Goal: Find specific page/section: Find specific page/section

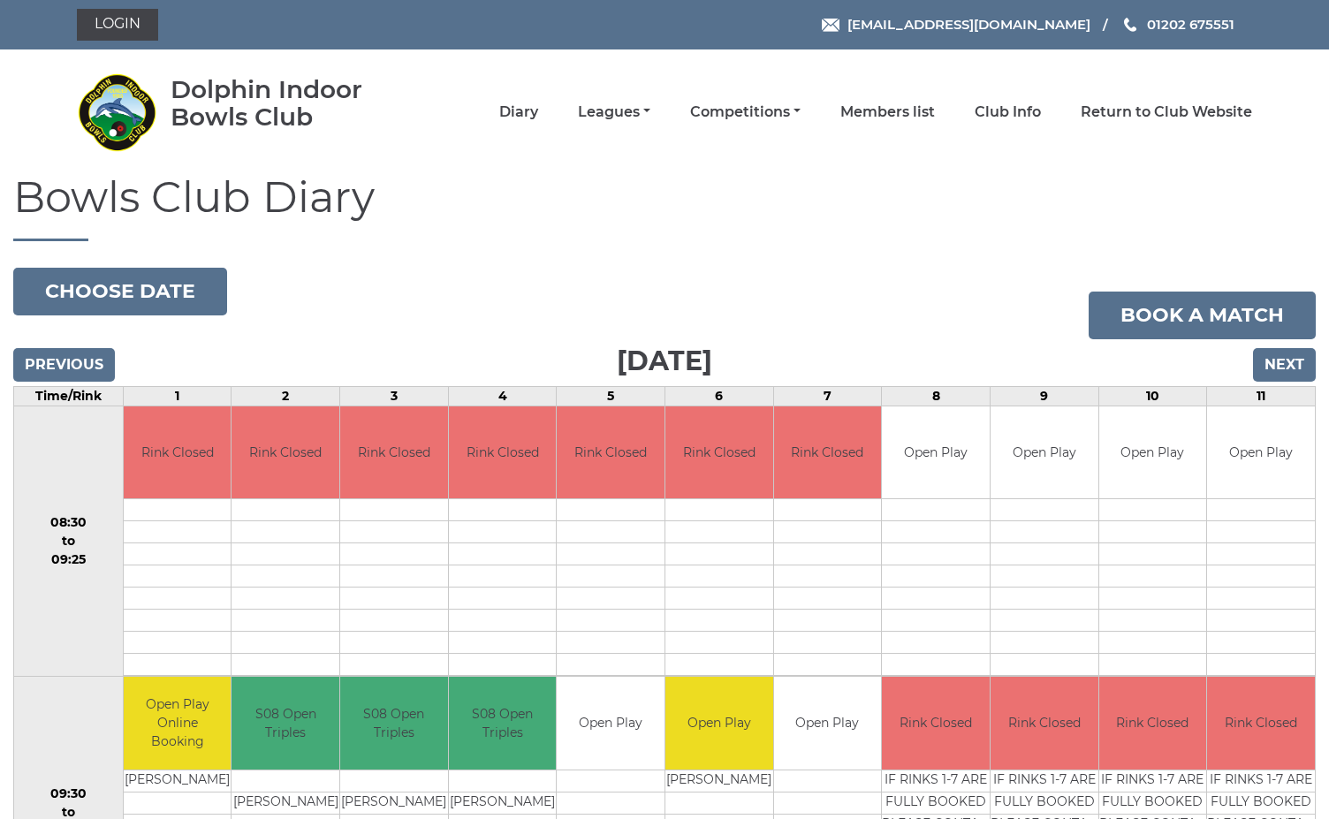
scroll to position [716, 0]
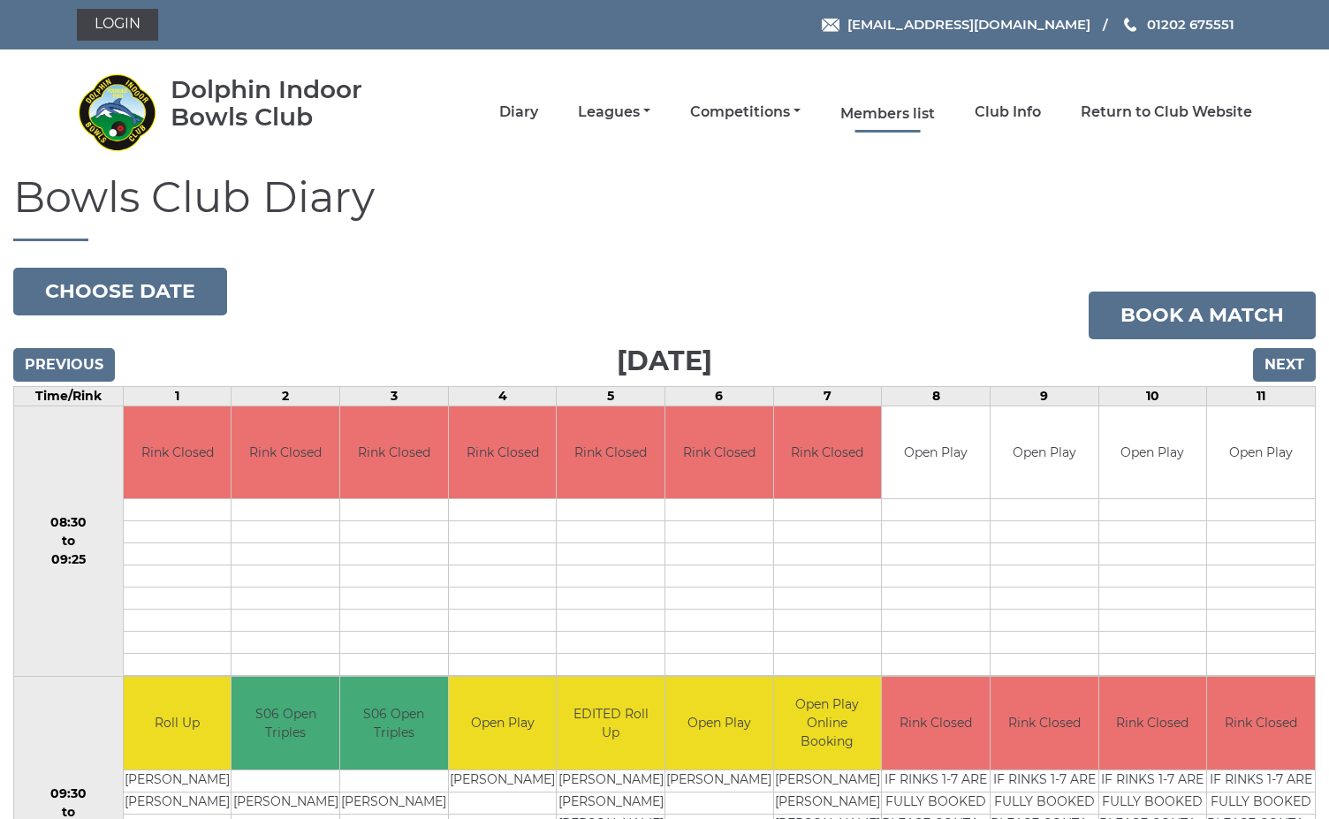
click at [904, 112] on link "Members list" at bounding box center [887, 113] width 95 height 19
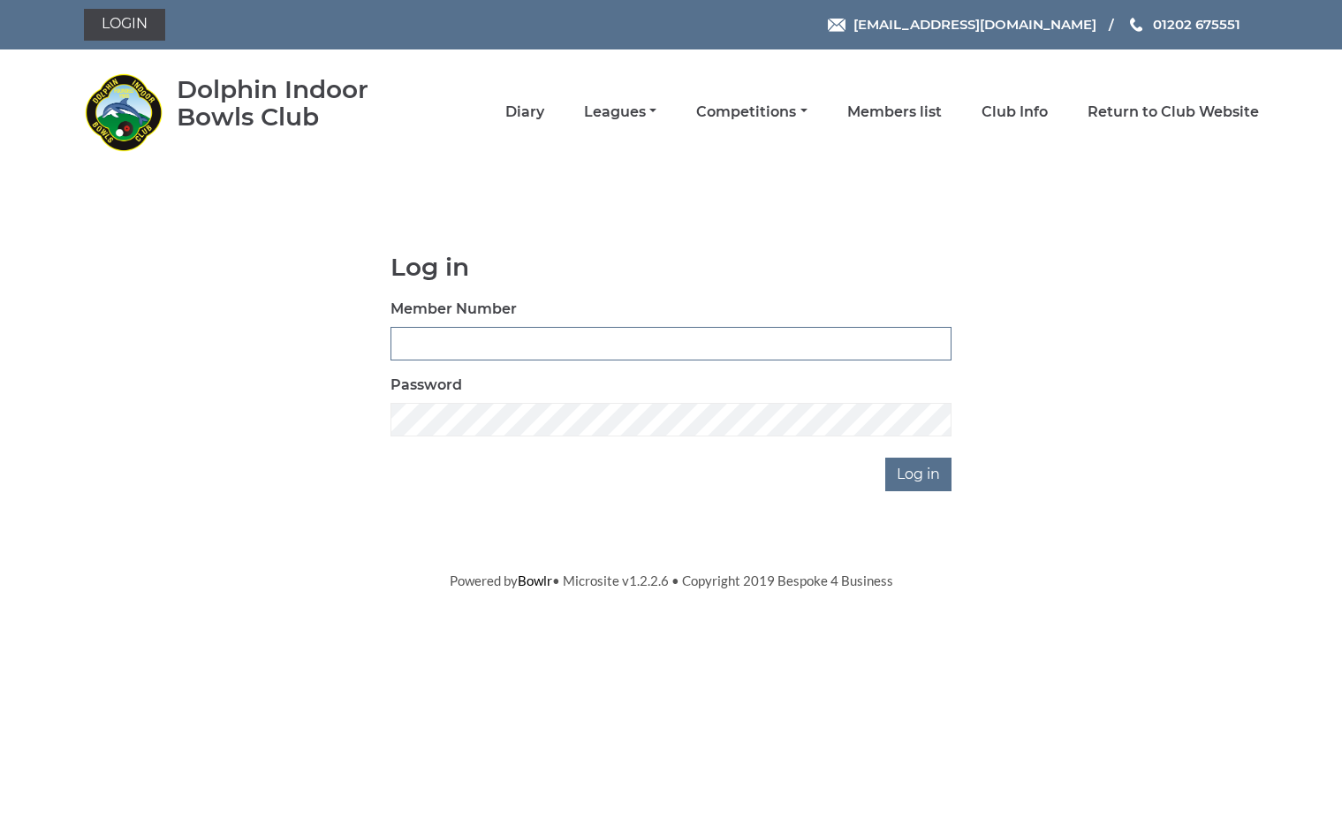
type input "3961"
click at [920, 473] on input "Log in" at bounding box center [918, 475] width 66 height 34
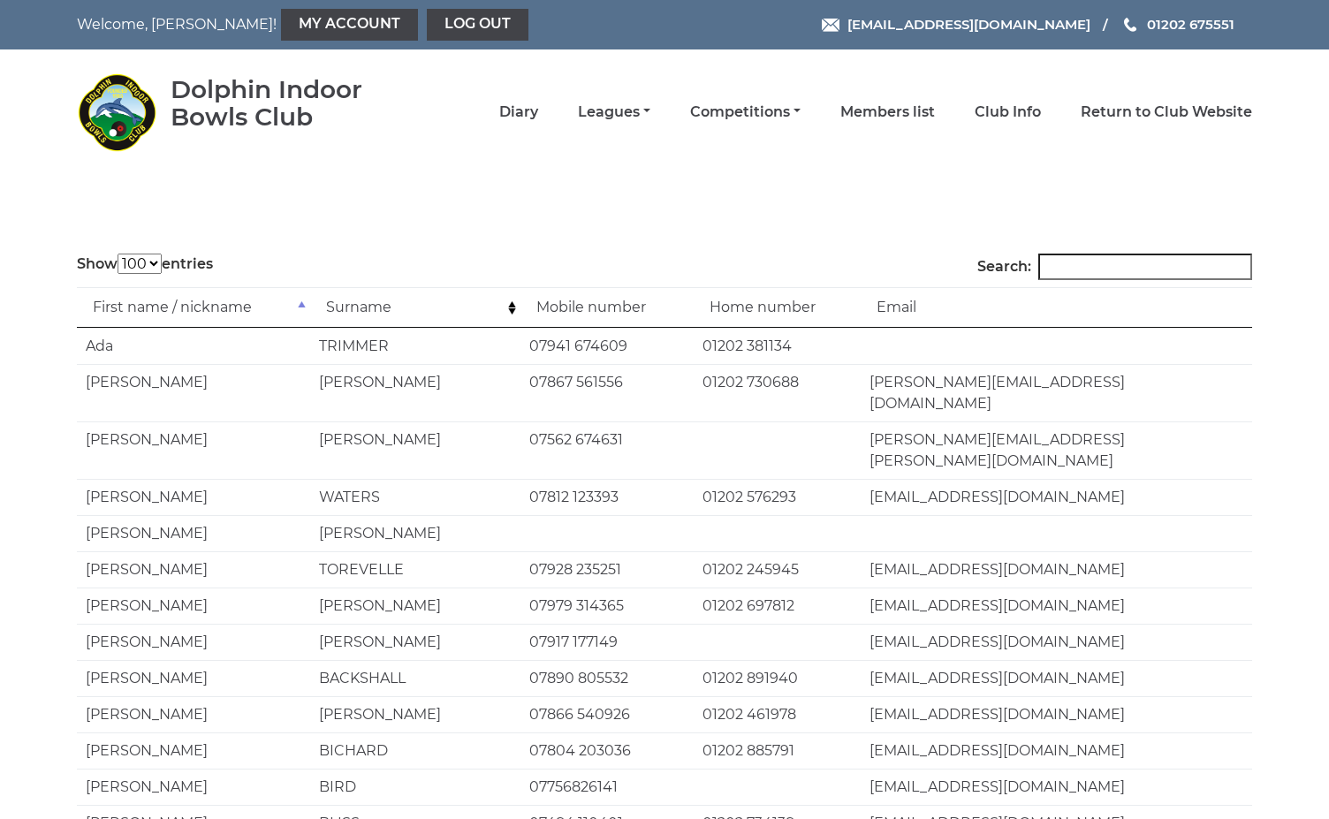
select select "100"
click at [1081, 266] on input "Search:" at bounding box center [1145, 267] width 214 height 27
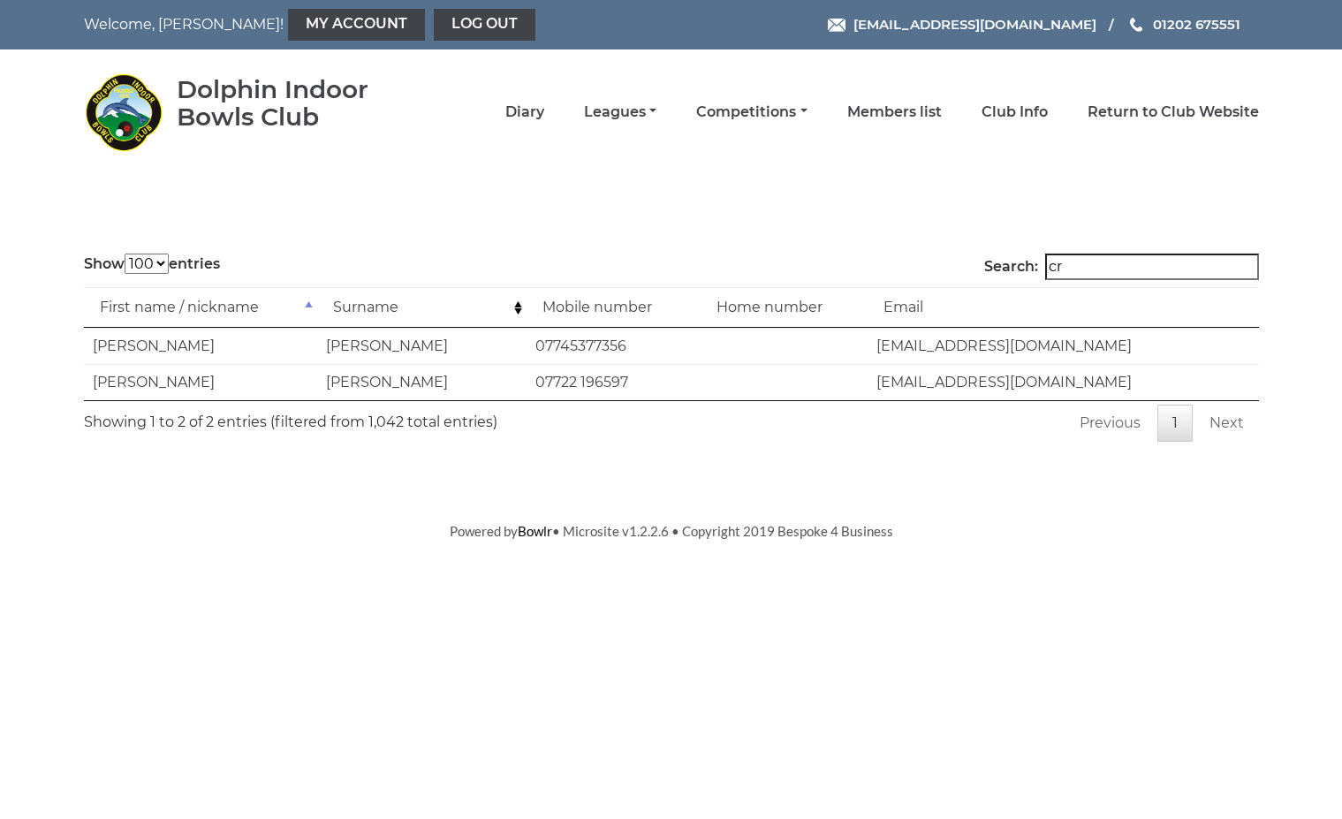
type input "c"
